Goal: Find specific page/section: Find specific page/section

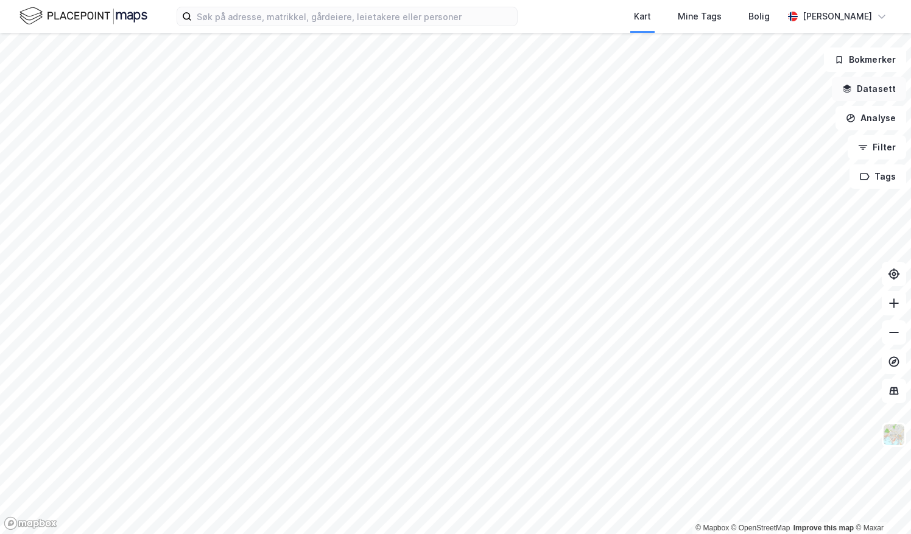
click at [869, 82] on button "Datasett" at bounding box center [869, 89] width 74 height 24
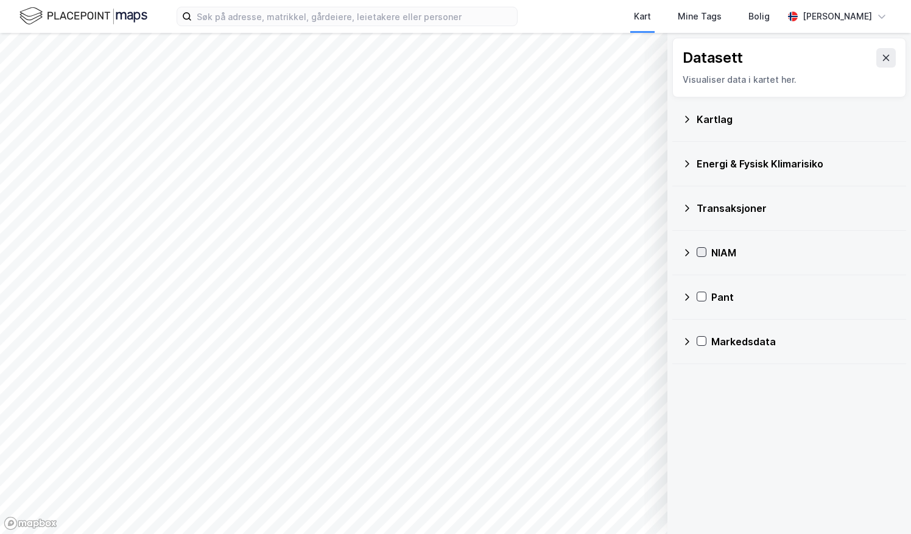
click at [700, 255] on icon at bounding box center [701, 252] width 9 height 9
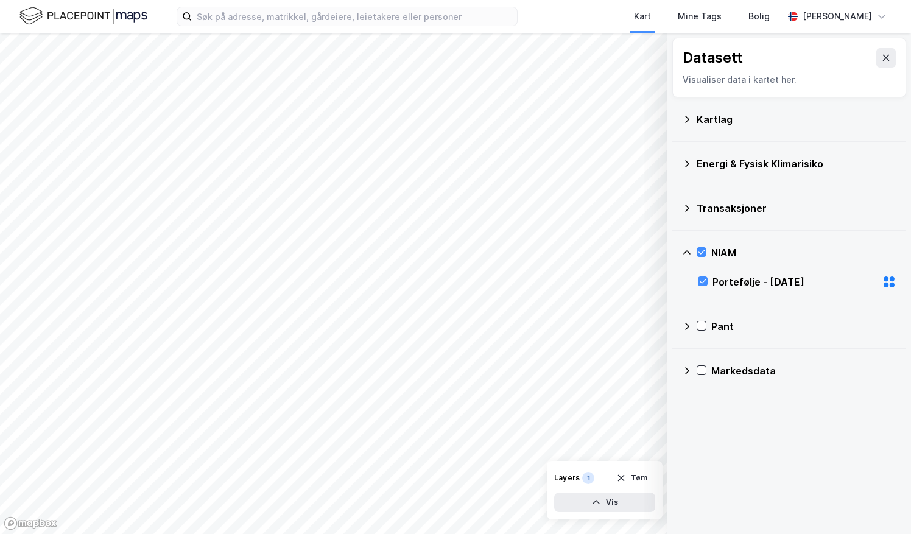
click at [883, 279] on icon at bounding box center [885, 278] width 5 height 5
